Goal: Task Accomplishment & Management: Use online tool/utility

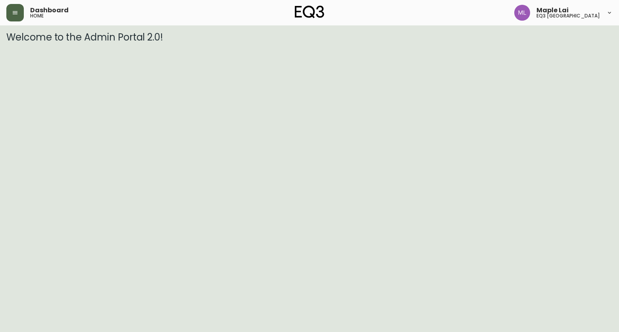
click at [18, 14] on icon "button" at bounding box center [15, 13] width 6 height 6
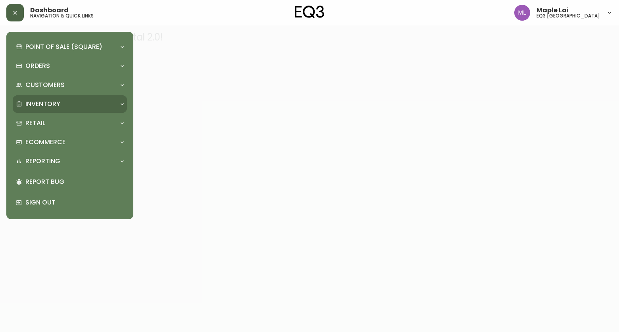
click at [46, 105] on p "Inventory" at bounding box center [42, 104] width 35 height 9
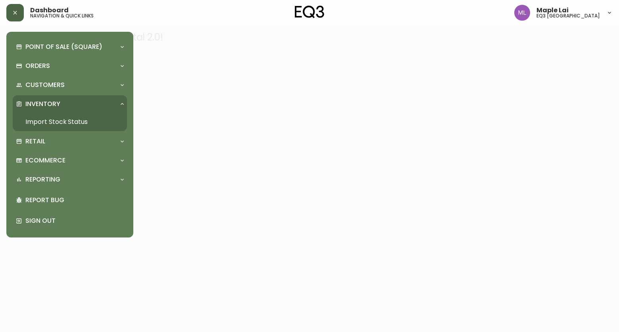
click at [54, 121] on link "Import Stock Status" at bounding box center [70, 122] width 114 height 18
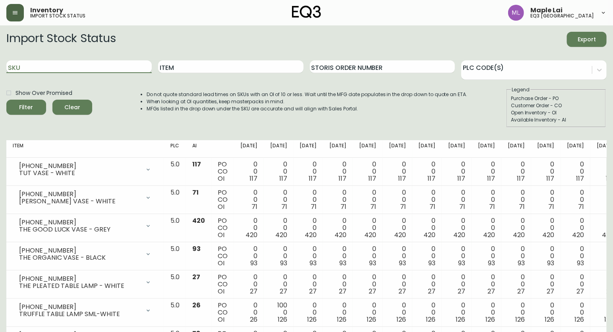
click at [87, 68] on input "SKU" at bounding box center [78, 66] width 145 height 13
type input "[PHONE_NUMBER]"
click at [87, 68] on input "[PHONE_NUMBER]" at bounding box center [78, 66] width 145 height 13
click at [6, 100] on button "Filter" at bounding box center [26, 107] width 40 height 15
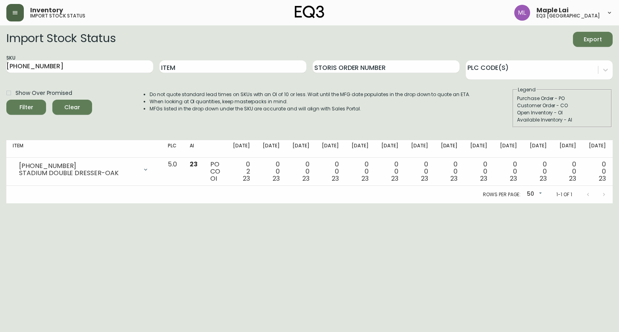
click at [257, 15] on div "Inventory import stock status Maple Lai eq3 [GEOGRAPHIC_DATA]" at bounding box center [309, 12] width 607 height 25
